Goal: Task Accomplishment & Management: Manage account settings

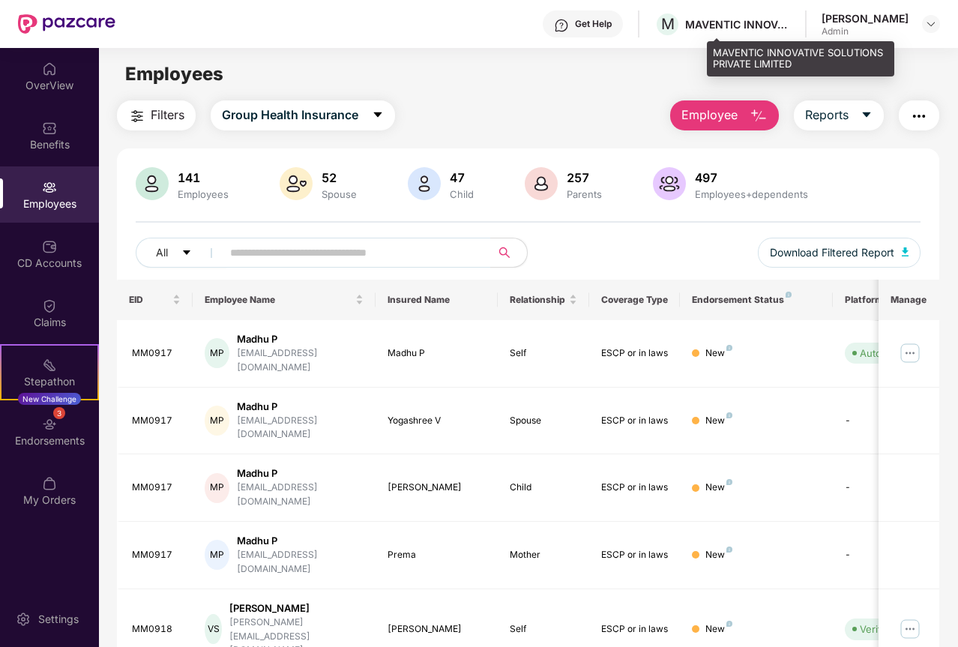
click at [770, 20] on div "MAVENTIC INNOVATIVE SOLUTIONS PRIVATE LIMITED" at bounding box center [737, 24] width 105 height 14
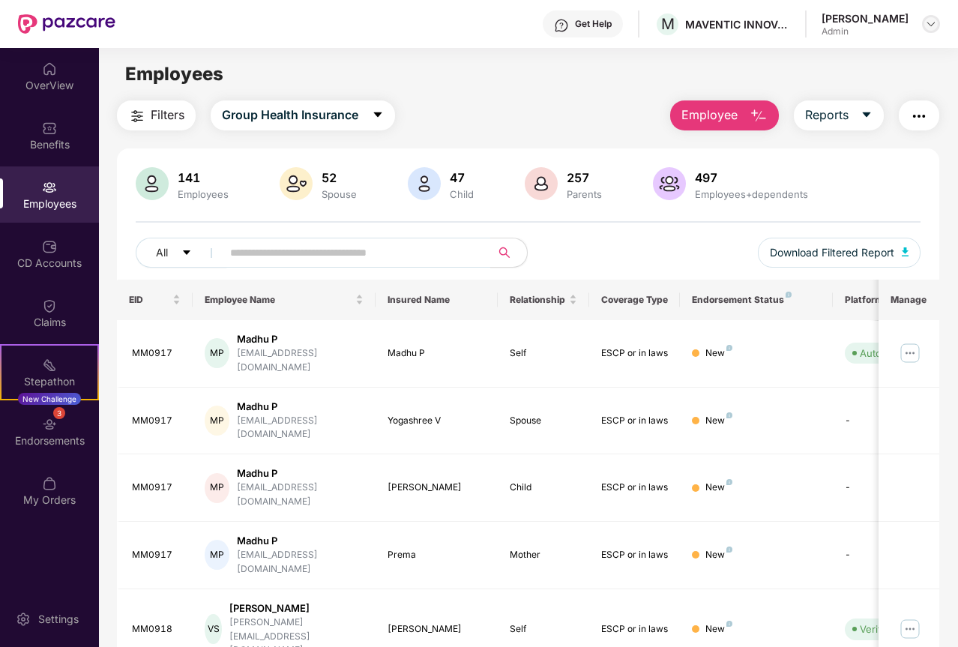
click at [934, 22] on img at bounding box center [931, 24] width 12 height 12
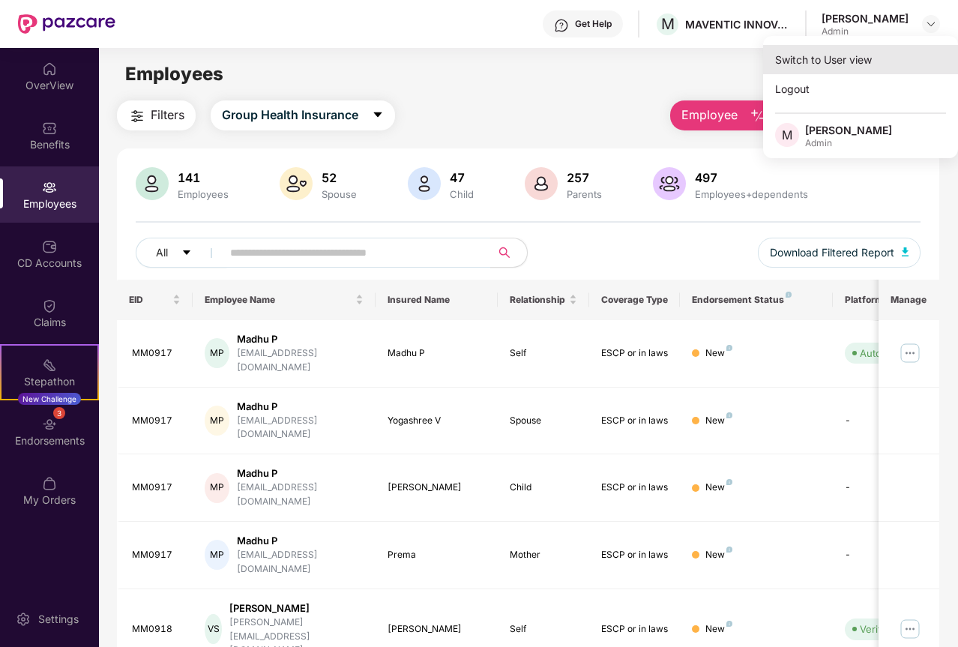
click at [828, 64] on div "Switch to User view" at bounding box center [860, 59] width 195 height 29
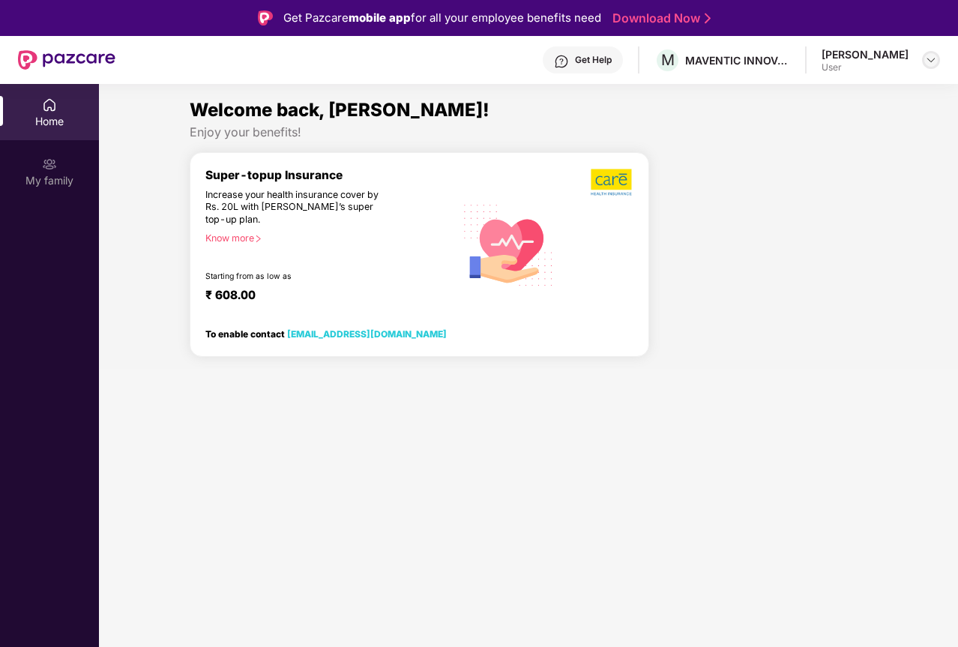
click at [937, 55] on div at bounding box center [931, 60] width 18 height 18
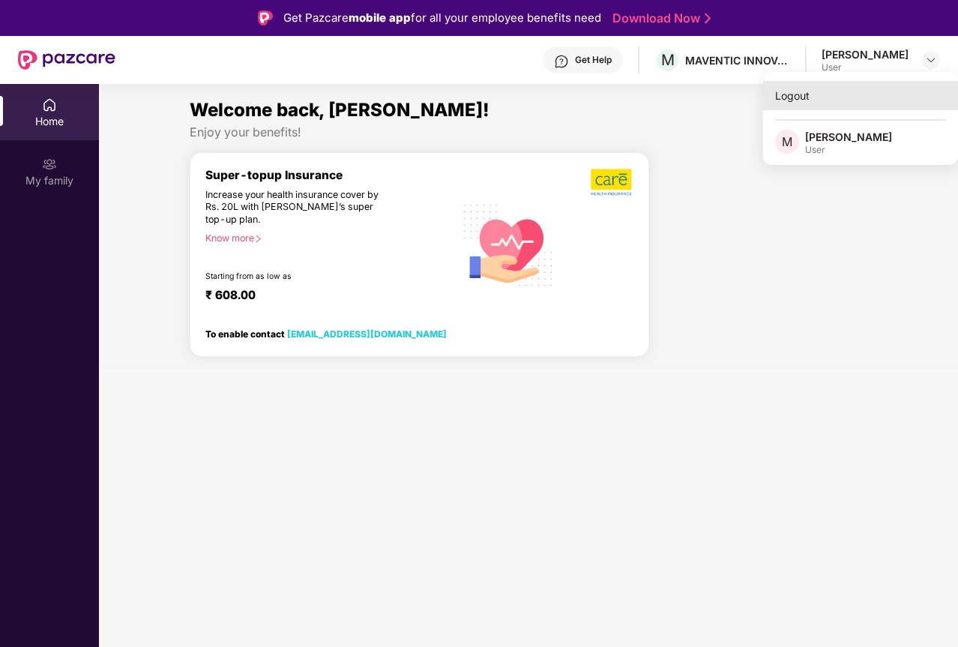
click at [796, 100] on div "Logout" at bounding box center [860, 95] width 195 height 29
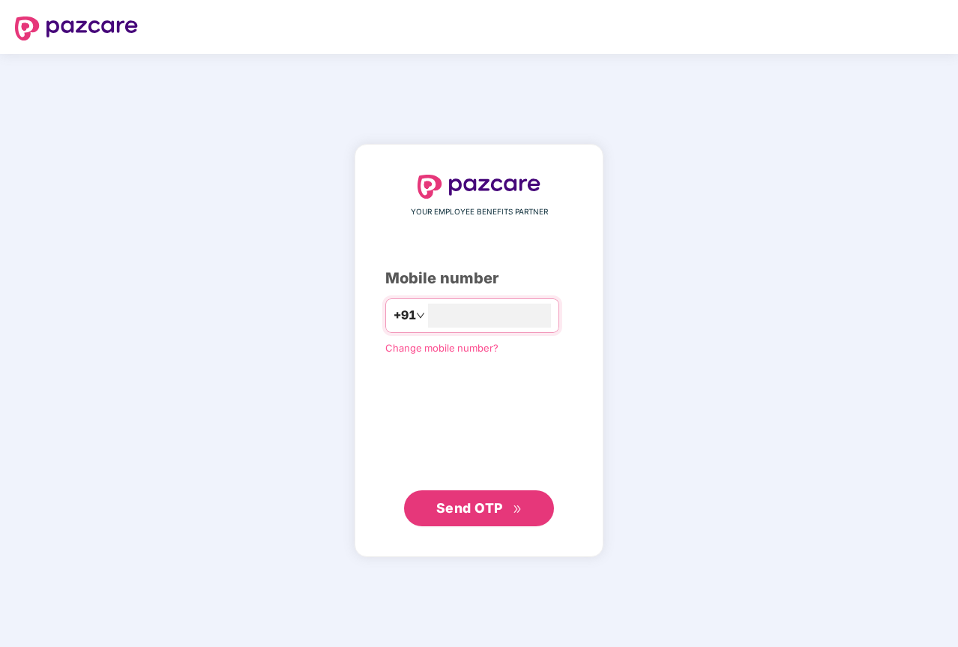
type input "**********"
click at [466, 506] on span "Send OTP" at bounding box center [469, 508] width 67 height 16
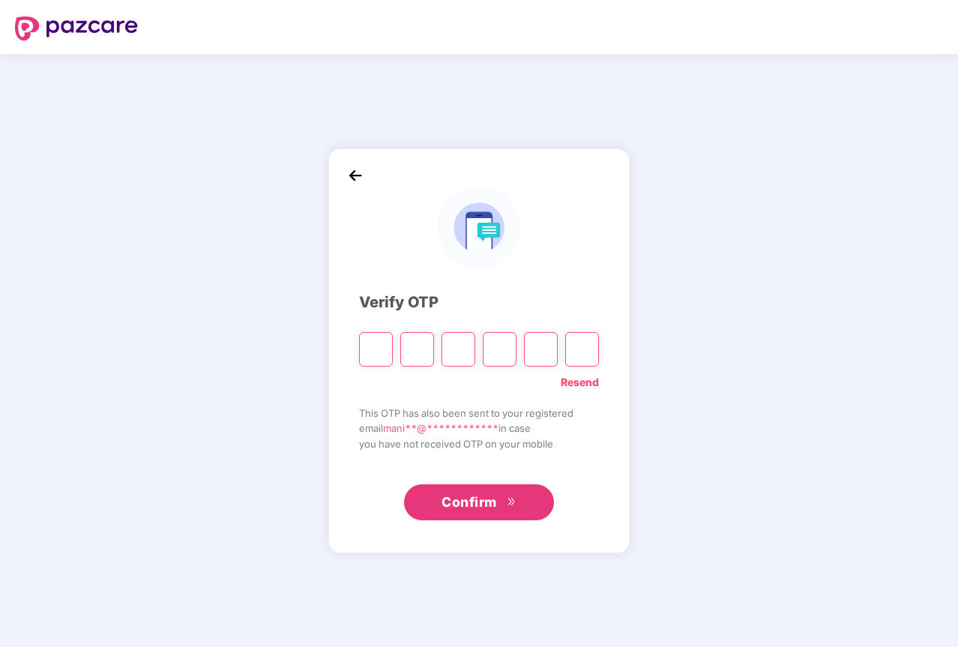
type input "*"
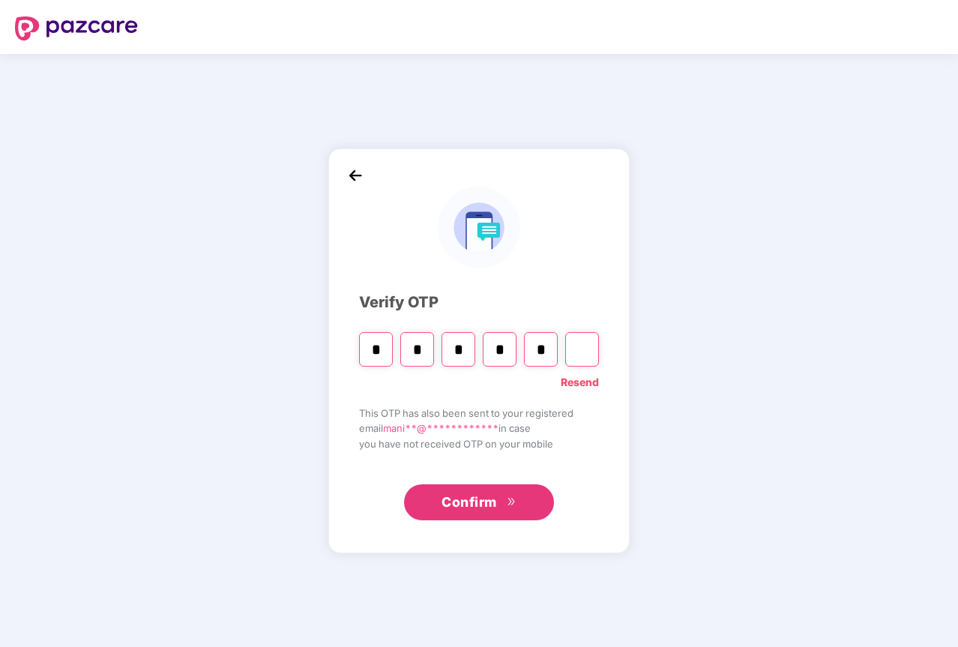
type input "*"
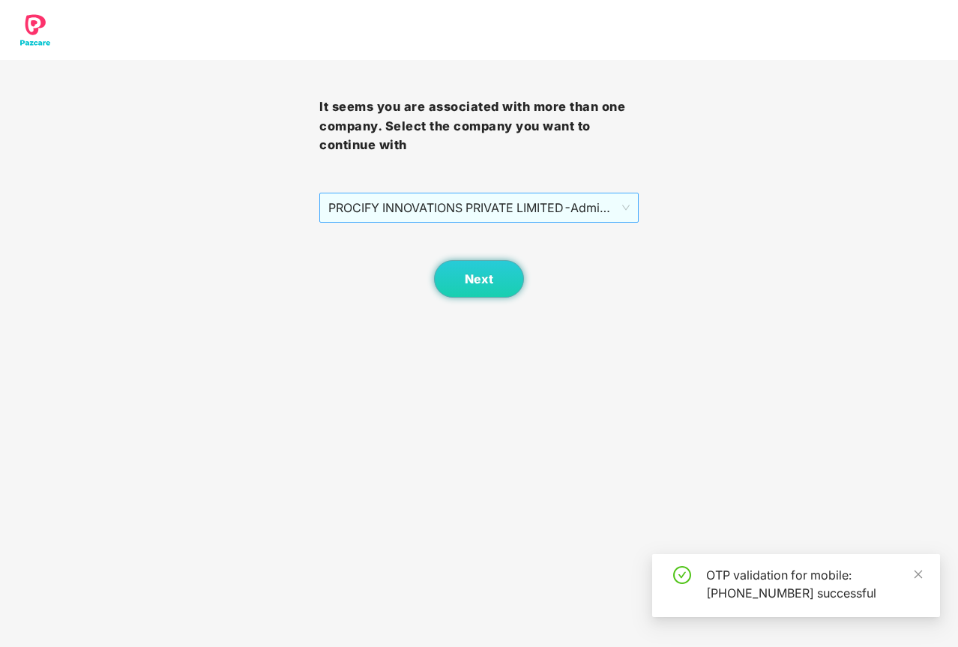
click at [421, 205] on span "PROCIFY INNOVATIONS PRIVATE LIMITED - Admin - ADMIN" at bounding box center [478, 207] width 301 height 28
click at [464, 282] on button "Next" at bounding box center [479, 278] width 90 height 37
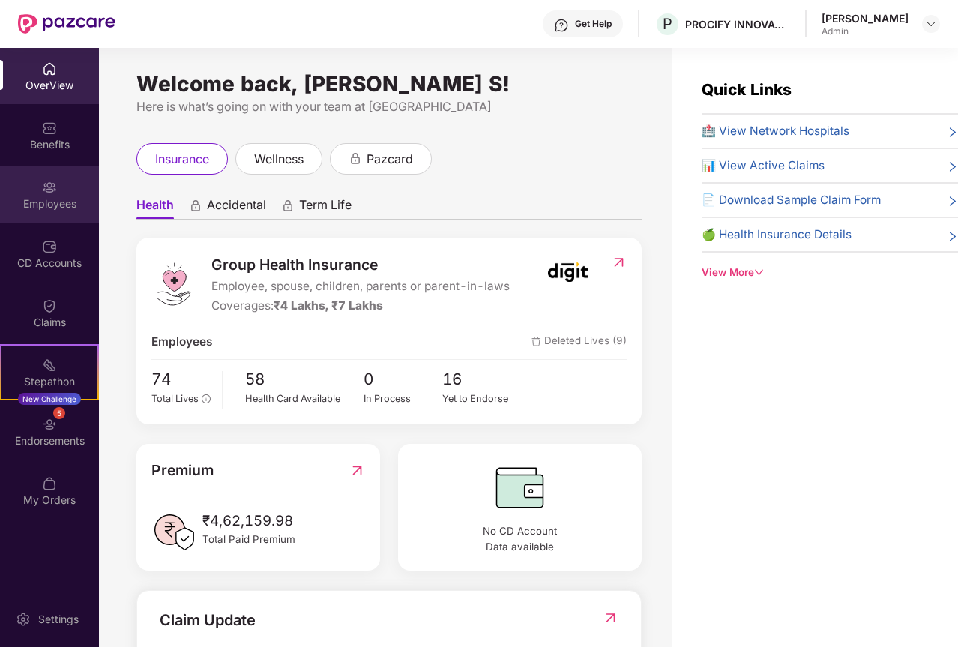
click at [69, 196] on div "Employees" at bounding box center [49, 203] width 99 height 15
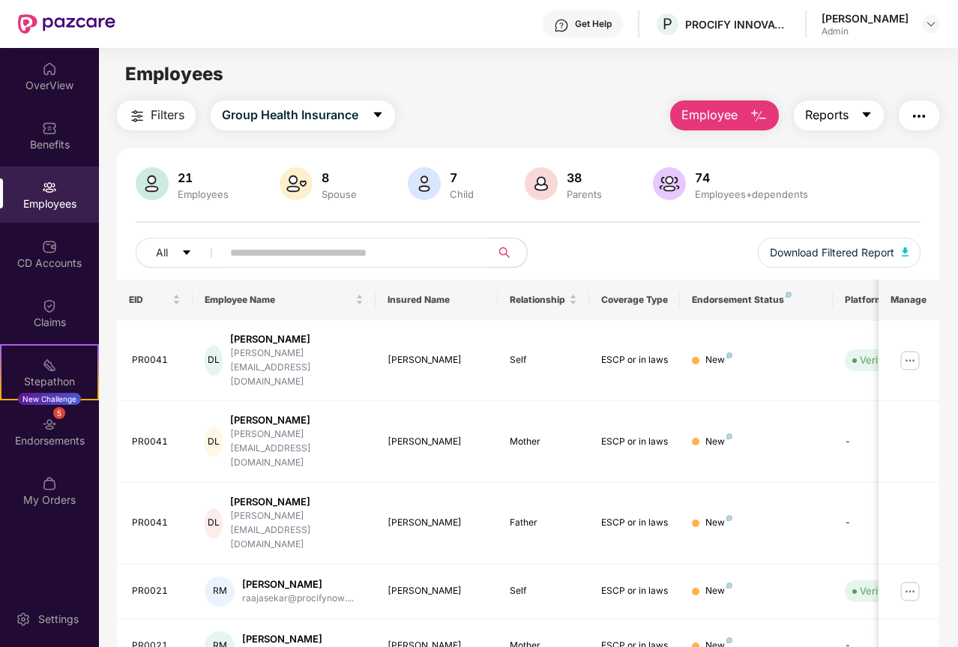
click at [873, 116] on icon "caret-down" at bounding box center [867, 115] width 12 height 12
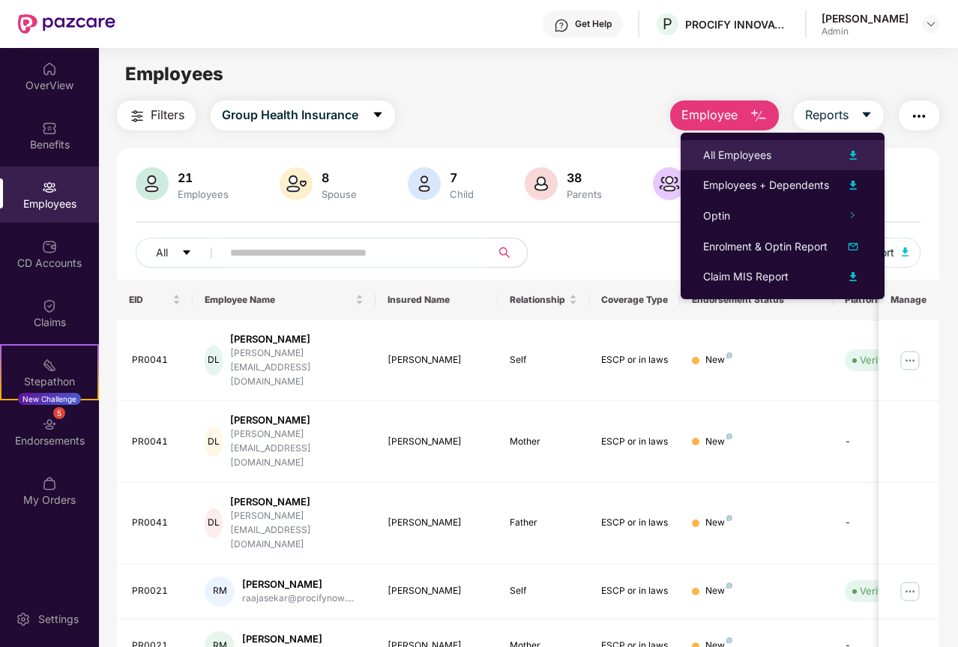
click at [778, 153] on div "All Employees" at bounding box center [782, 155] width 159 height 18
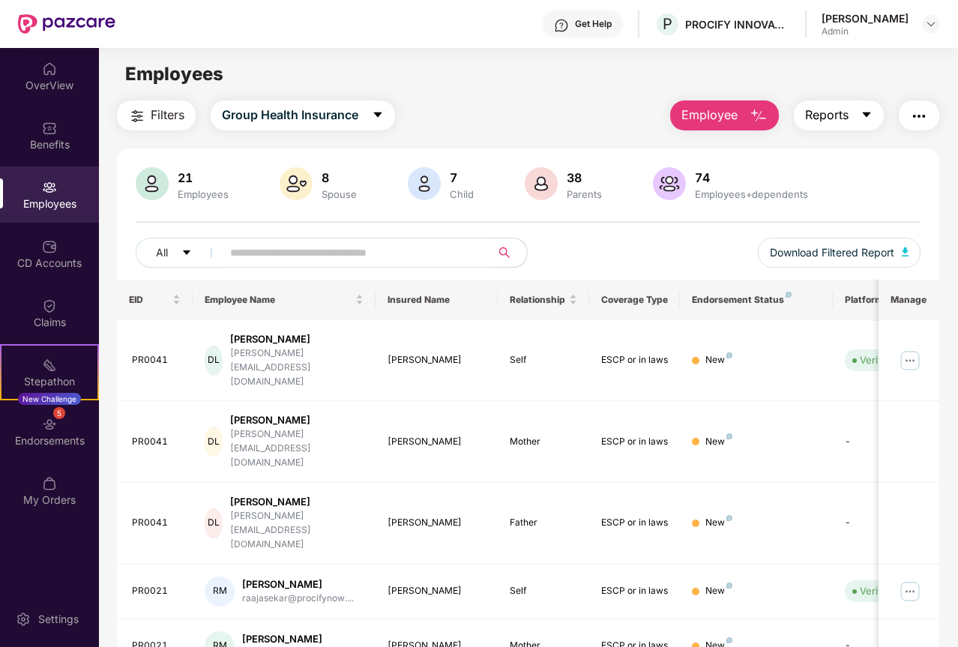
click at [872, 113] on icon "caret-down" at bounding box center [867, 115] width 12 height 12
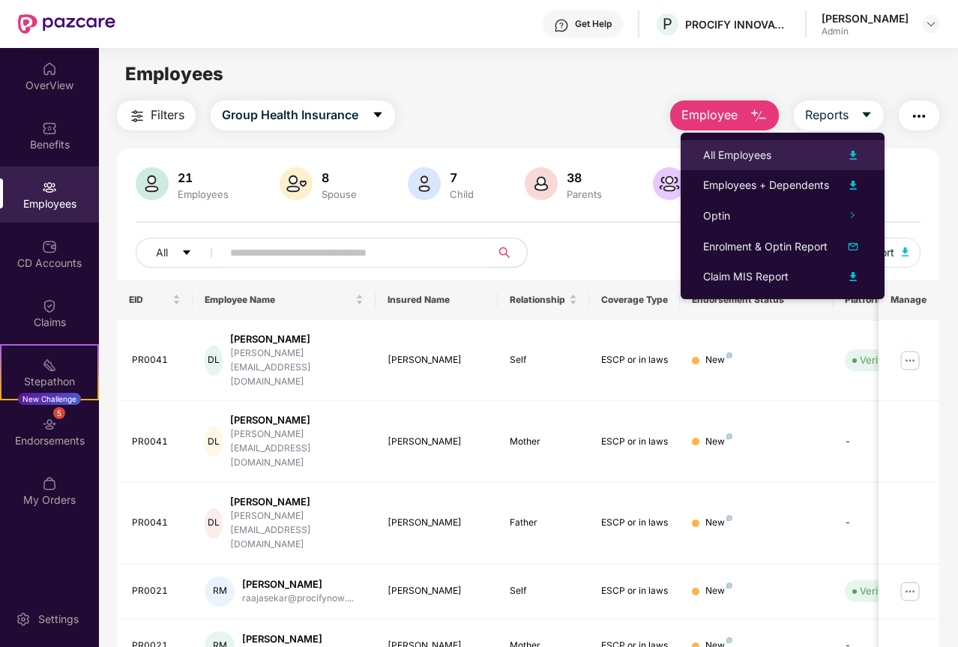
click at [760, 156] on div "All Employees" at bounding box center [737, 155] width 68 height 16
